Goal: Information Seeking & Learning: Learn about a topic

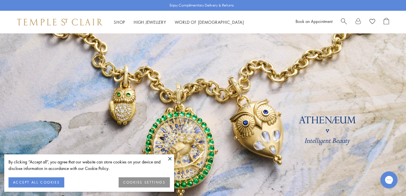
click at [47, 179] on button "ACCEPT ALL COOKIES" at bounding box center [36, 182] width 56 height 10
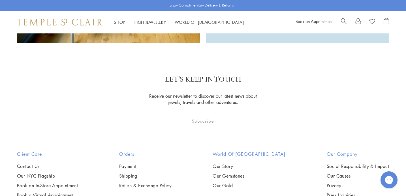
scroll to position [1585, 0]
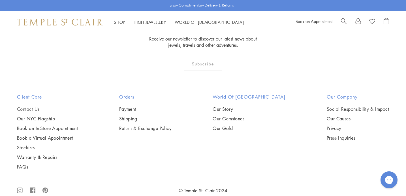
click at [36, 106] on link "Contact Us" at bounding box center [47, 109] width 61 height 6
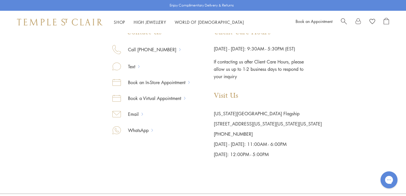
scroll to position [298, 0]
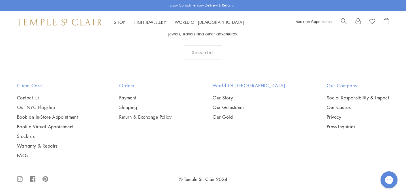
click at [38, 105] on link "Our NYC Flagship" at bounding box center [47, 107] width 61 height 6
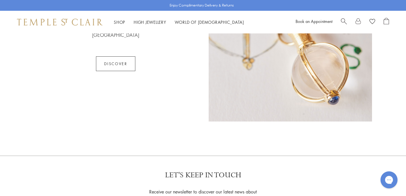
scroll to position [511, 0]
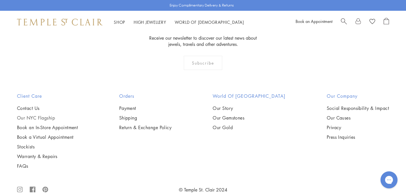
click at [39, 115] on link "Our NYC Flagship" at bounding box center [47, 118] width 61 height 6
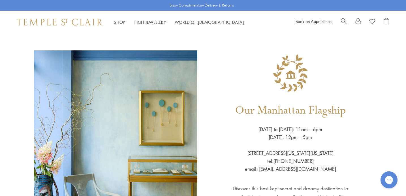
click at [56, 18] on div "Shop Shop Categories Amulets Pendants & Charms Lockets Chains & Leather Cords E…" at bounding box center [203, 22] width 406 height 23
click at [53, 25] on img at bounding box center [59, 22] width 85 height 7
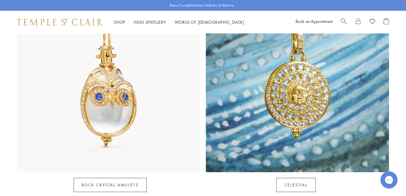
scroll to position [103, 0]
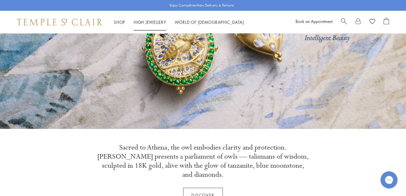
click at [158, 23] on link "High Jewellery High Jewellery" at bounding box center [150, 22] width 33 height 6
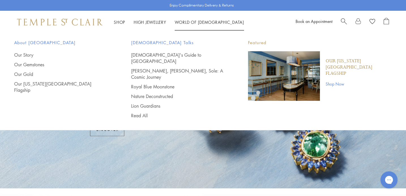
click at [200, 24] on li "World of Temple World of Temple About Temple St. Clair Our Story Our Gemstones …" at bounding box center [209, 22] width 69 height 7
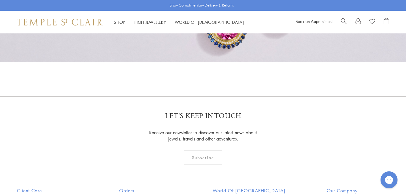
scroll to position [552, 0]
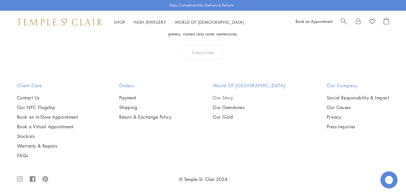
click at [241, 98] on link "Our Story" at bounding box center [249, 98] width 73 height 6
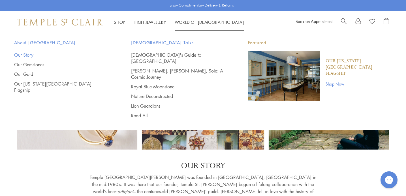
click at [29, 55] on link "Our Story" at bounding box center [61, 55] width 94 height 6
click at [192, 22] on link "World of [GEOGRAPHIC_DATA][DEMOGRAPHIC_DATA]" at bounding box center [209, 22] width 69 height 6
click at [37, 65] on link "Our Gemstones" at bounding box center [61, 64] width 94 height 6
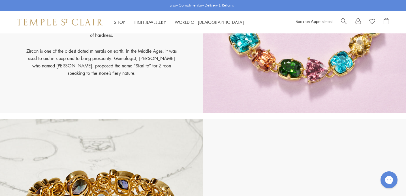
scroll to position [6777, 0]
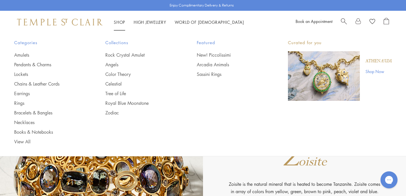
click at [92, 21] on img at bounding box center [59, 22] width 85 height 7
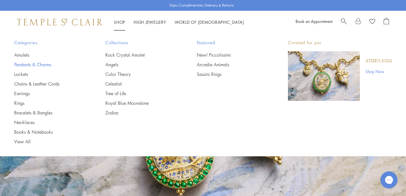
click at [42, 66] on link "Pendants & Charms" at bounding box center [48, 64] width 68 height 6
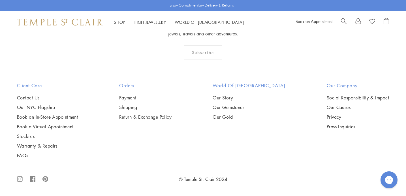
scroll to position [1949, 0]
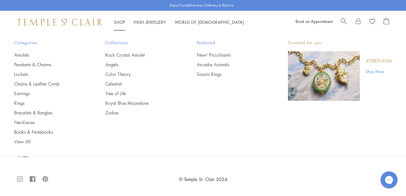
click at [97, 23] on img at bounding box center [59, 22] width 85 height 7
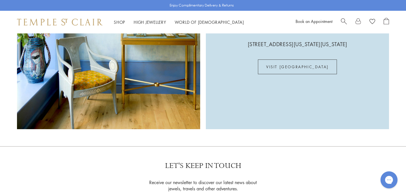
scroll to position [1442, 0]
